Goal: Task Accomplishment & Management: Manage account settings

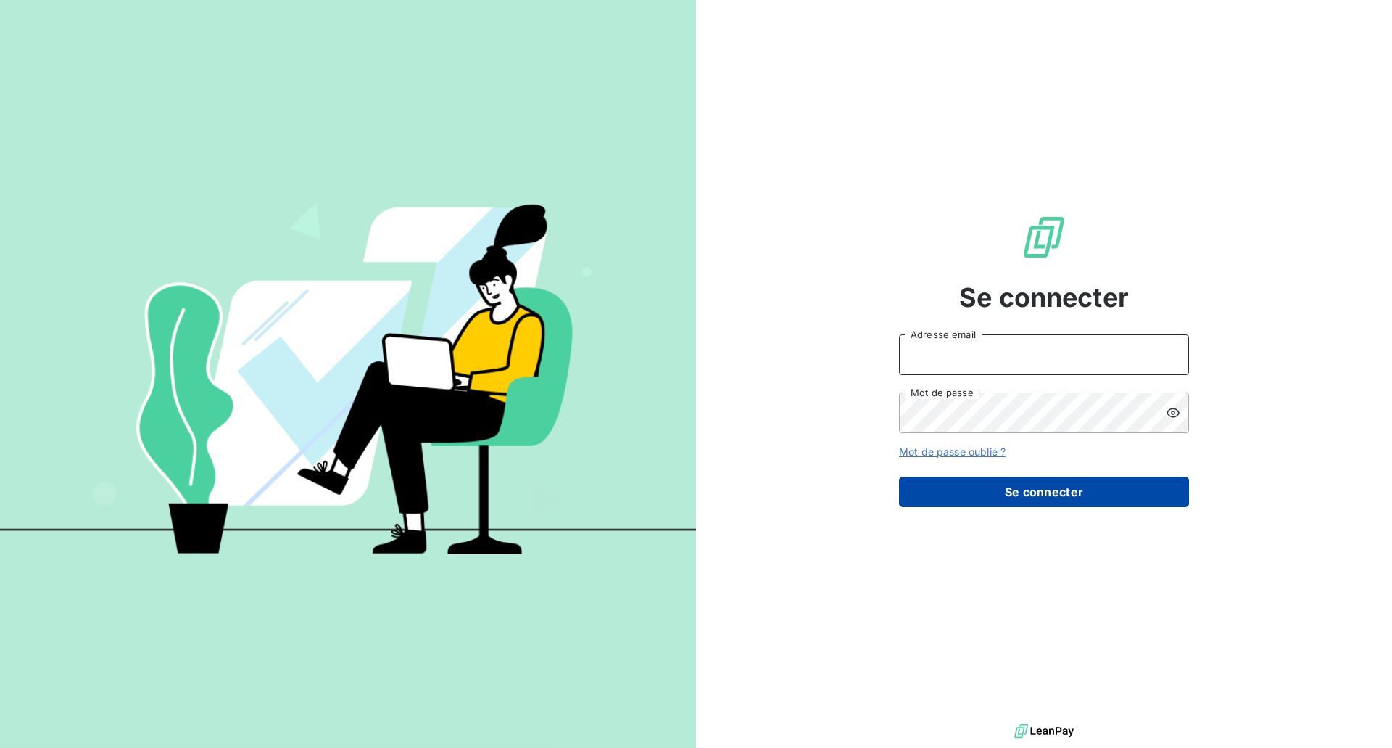
type input "[EMAIL_ADDRESS][DOMAIN_NAME]"
click at [1033, 497] on button "Se connecter" at bounding box center [1044, 491] width 290 height 30
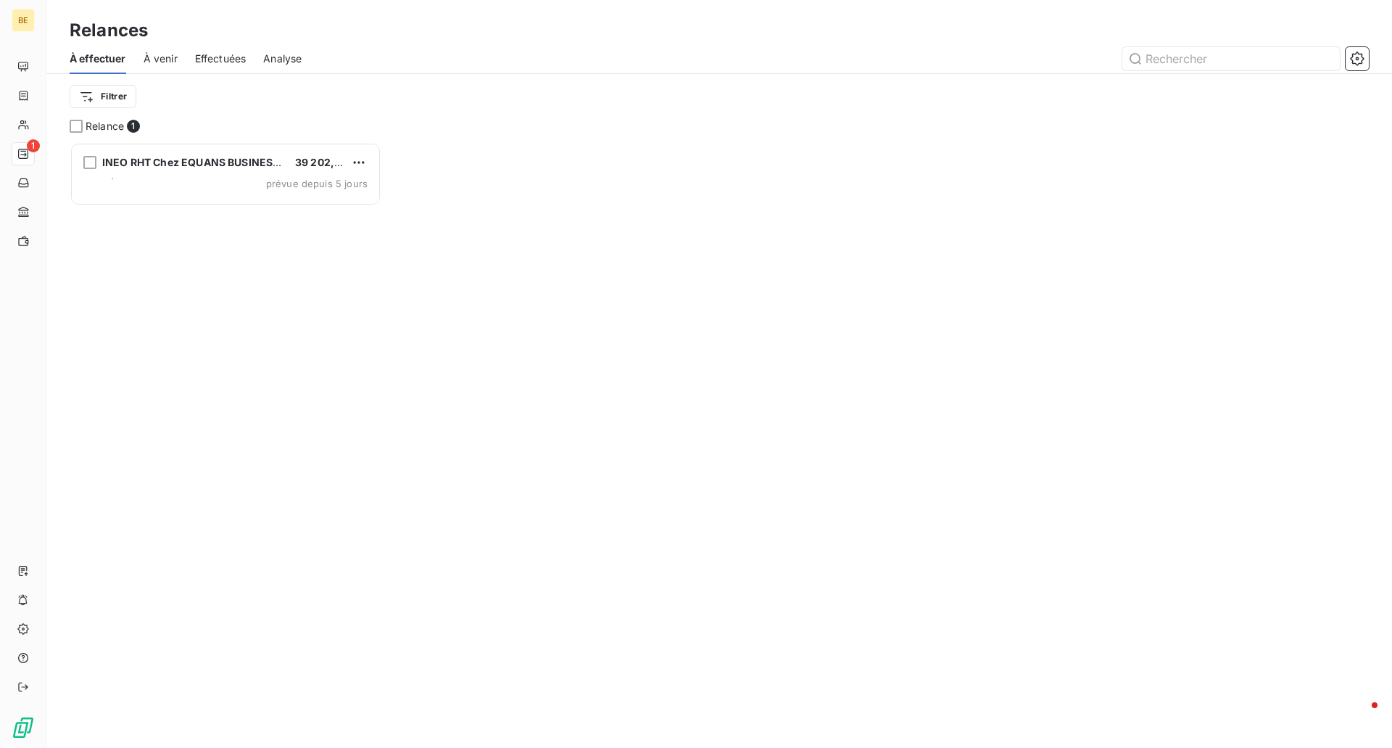
scroll to position [12, 12]
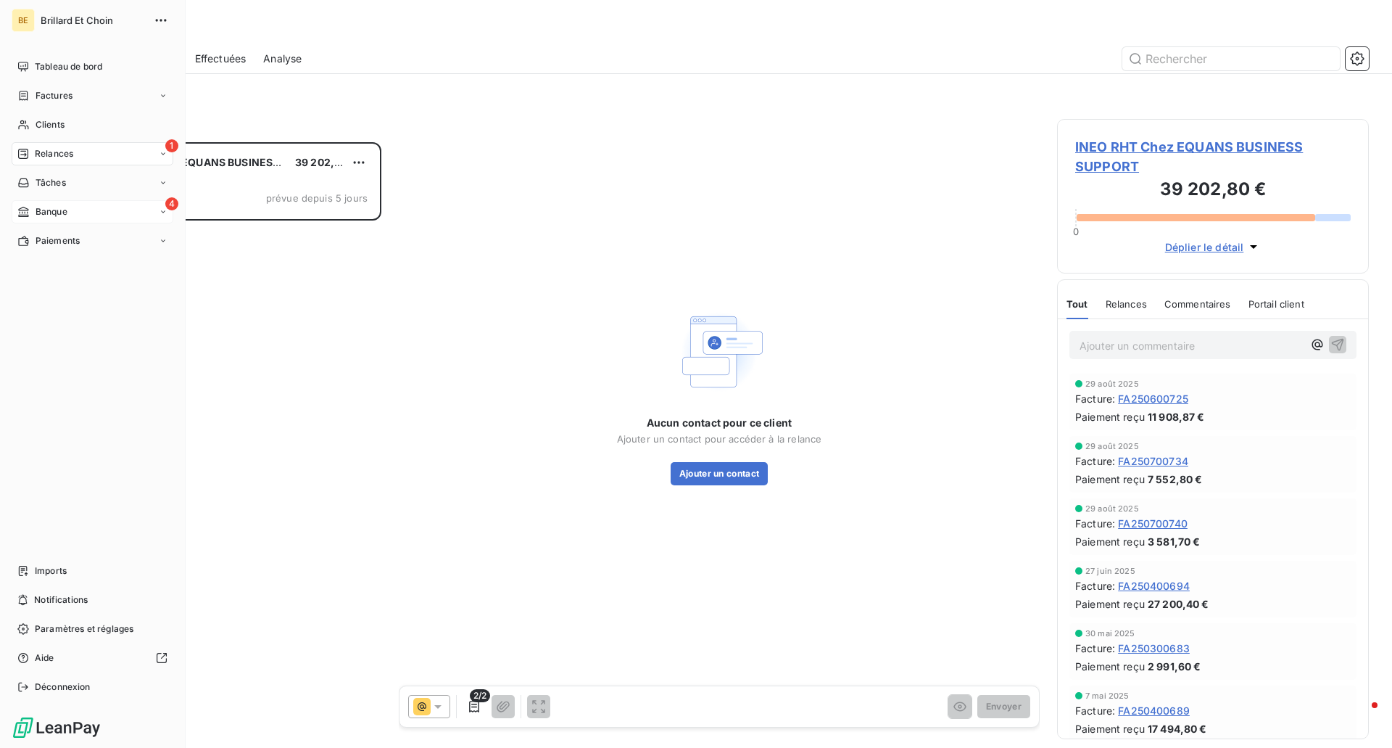
click at [36, 205] on span "Banque" at bounding box center [52, 211] width 32 height 13
